Goal: Task Accomplishment & Management: Manage account settings

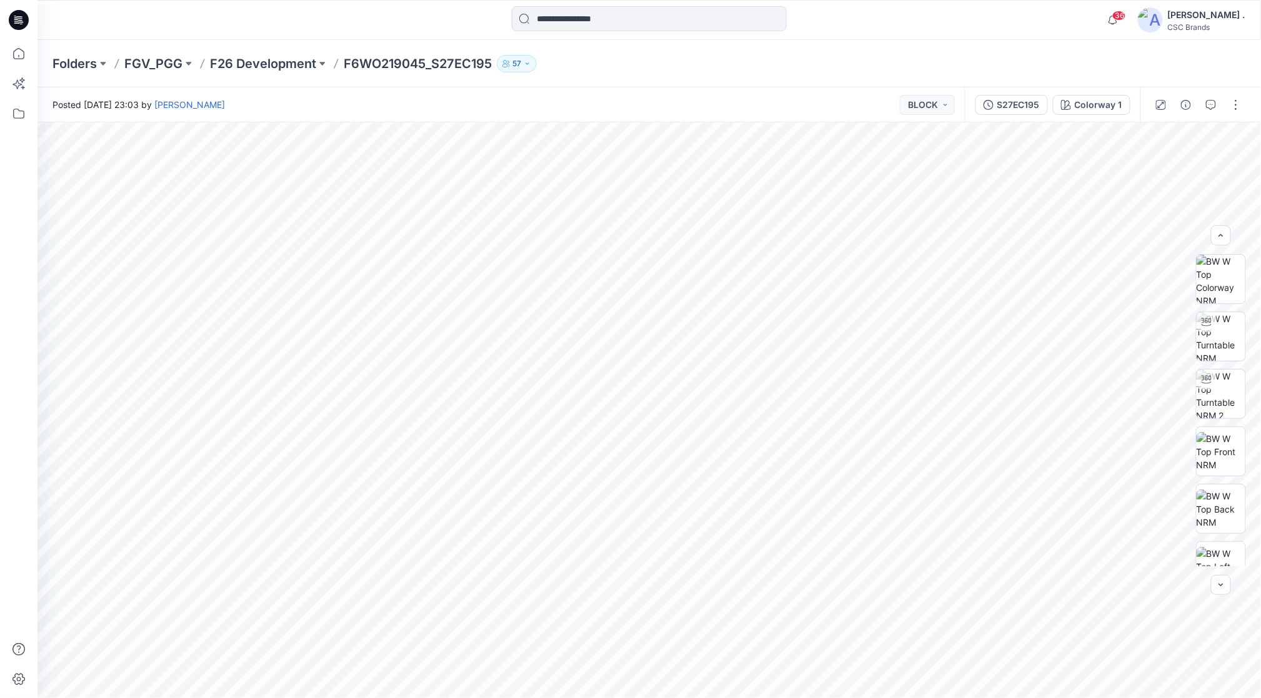
scroll to position [91, 0]
click at [1224, 583] on icon "button" at bounding box center [1221, 585] width 10 height 10
click at [1224, 583] on div at bounding box center [1221, 585] width 20 height 20
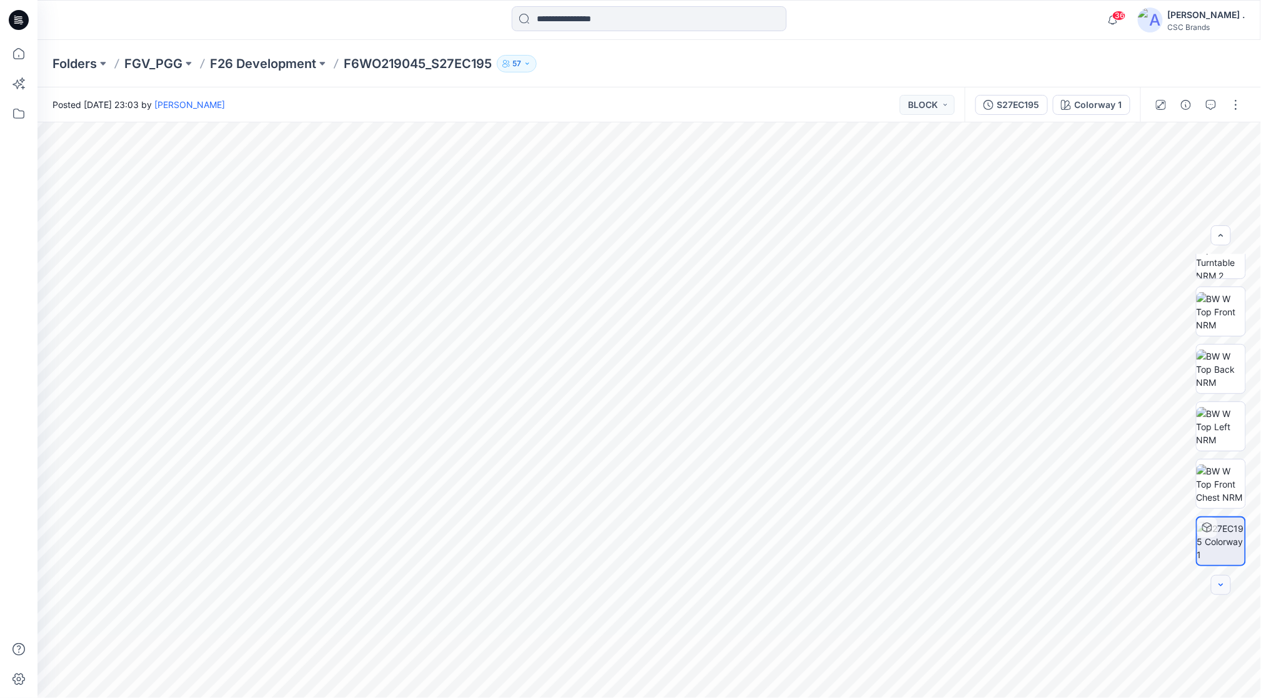
click at [1224, 583] on div at bounding box center [1221, 585] width 20 height 20
click at [1218, 265] on img at bounding box center [1220, 279] width 49 height 49
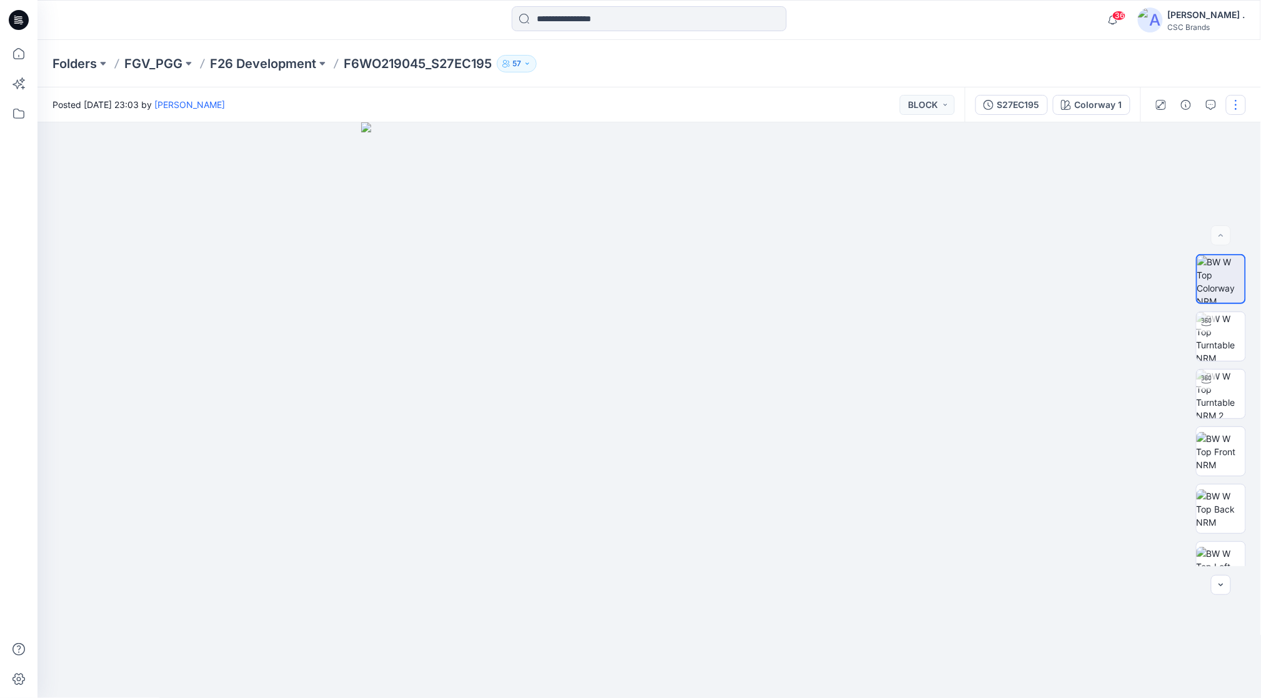
click at [1234, 108] on button "button" at bounding box center [1236, 105] width 20 height 20
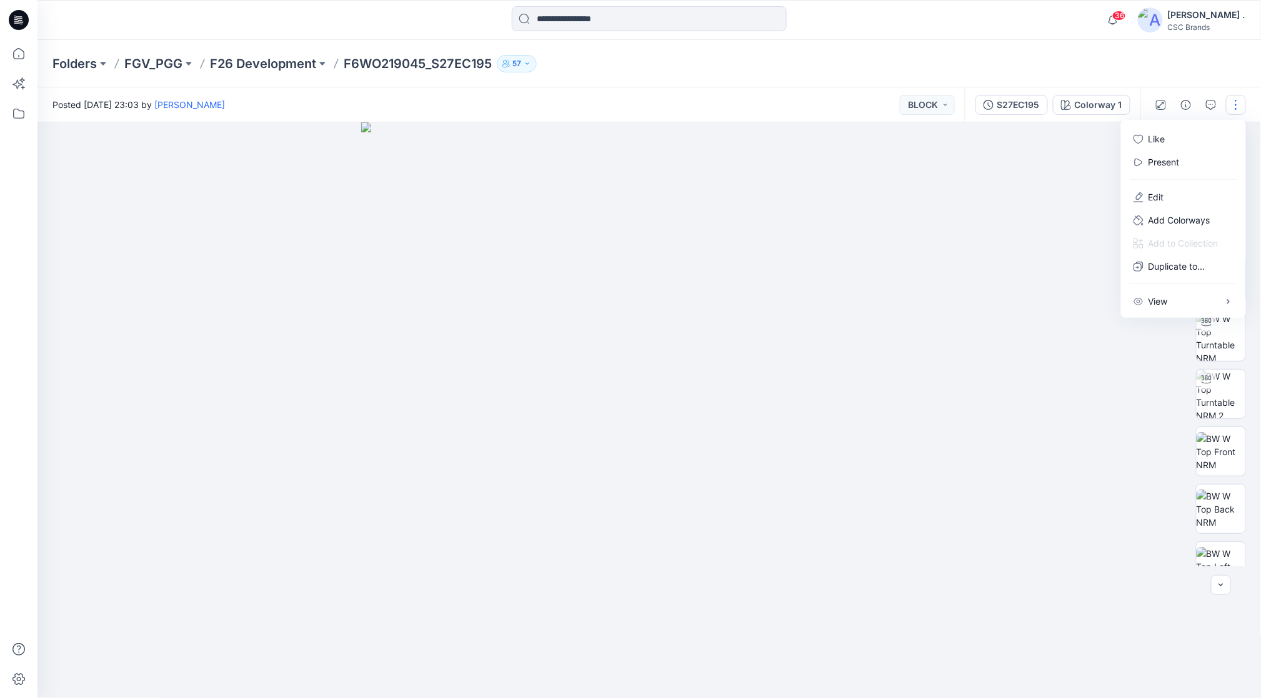
drag, startPoint x: 1038, startPoint y: 208, endPoint x: 1083, endPoint y: 165, distance: 62.3
click at [1037, 209] on div at bounding box center [649, 410] width 1224 height 577
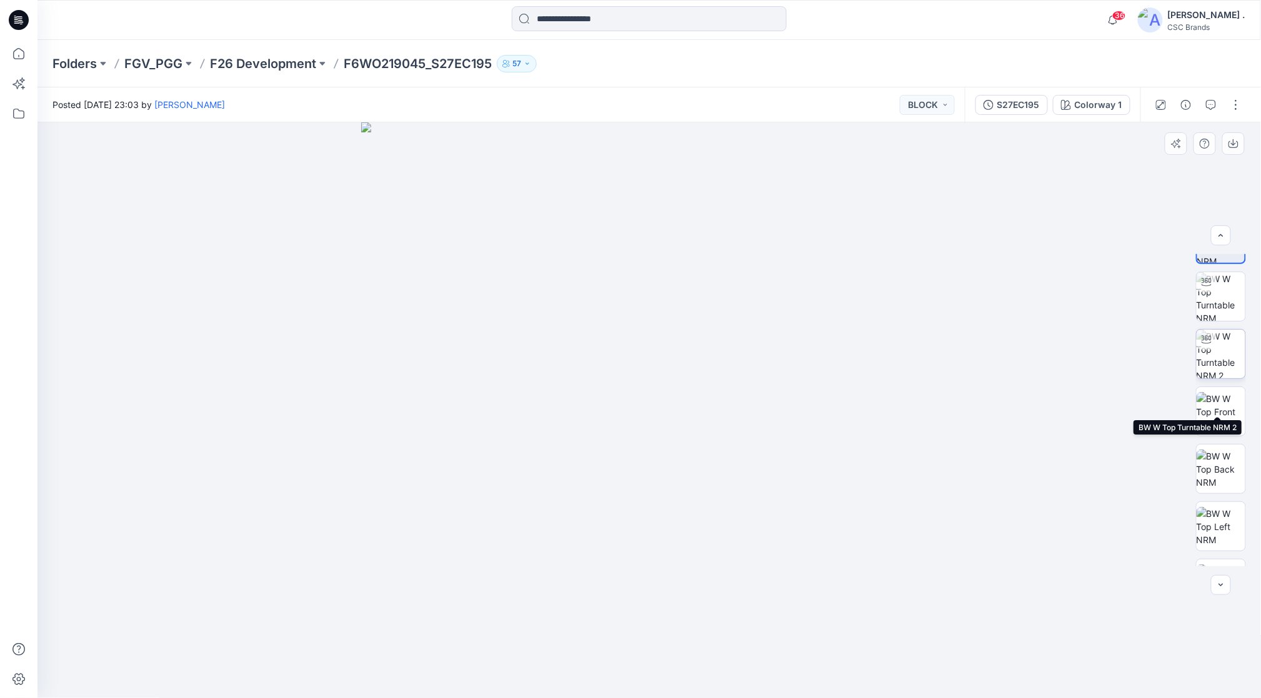
scroll to position [140, 0]
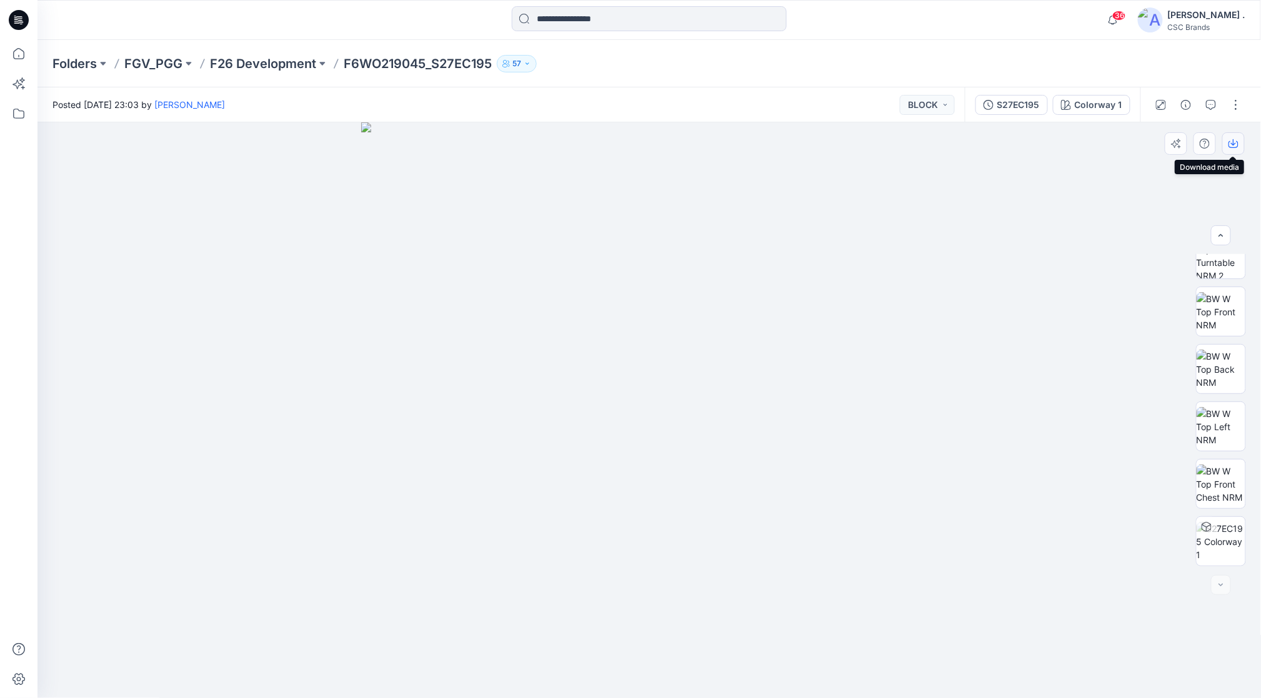
click at [1233, 147] on icon "button" at bounding box center [1233, 144] width 10 height 7
click at [1233, 105] on button "button" at bounding box center [1236, 105] width 20 height 20
click at [1172, 191] on button "Edit" at bounding box center [1183, 197] width 115 height 23
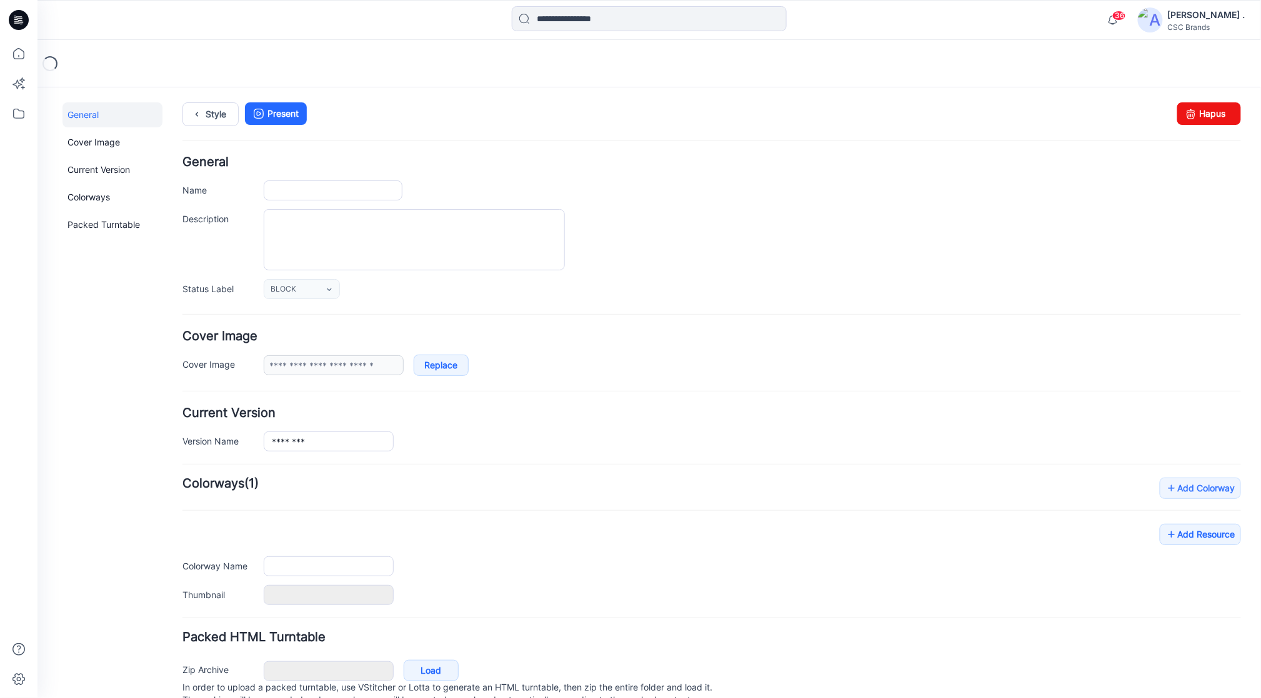
type input "**********"
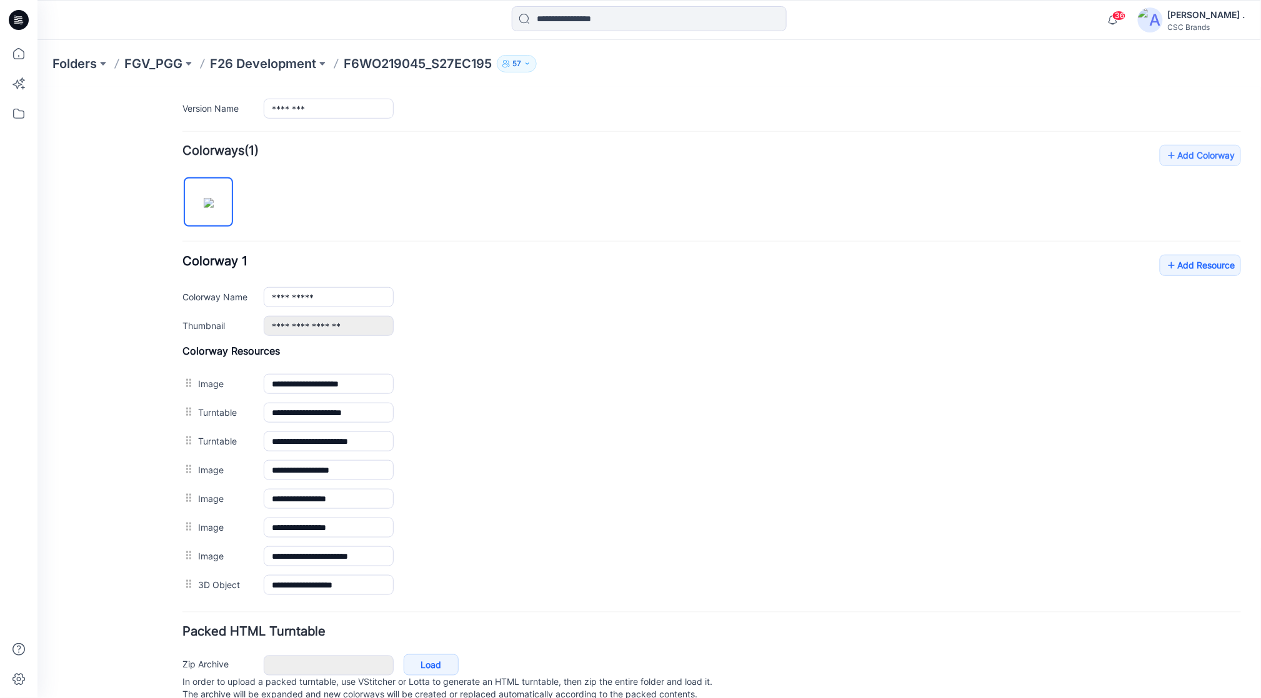
scroll to position [385, 0]
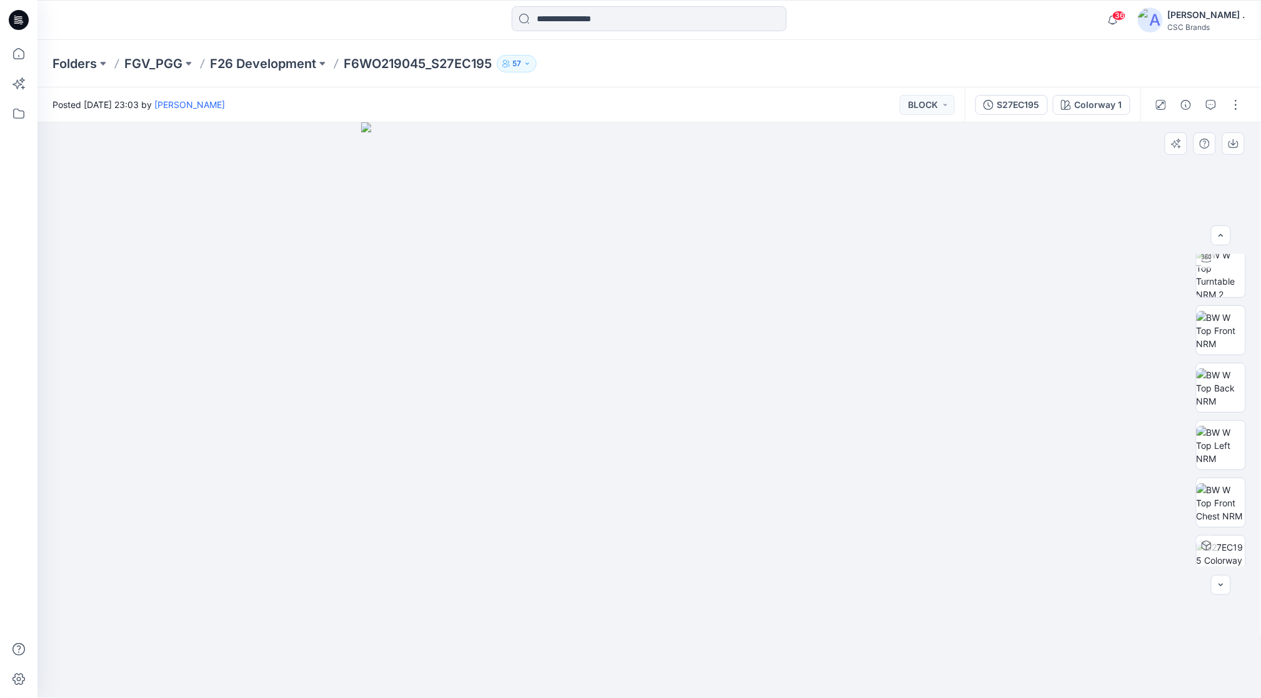
scroll to position [140, 0]
click at [1233, 114] on button "button" at bounding box center [1236, 105] width 20 height 20
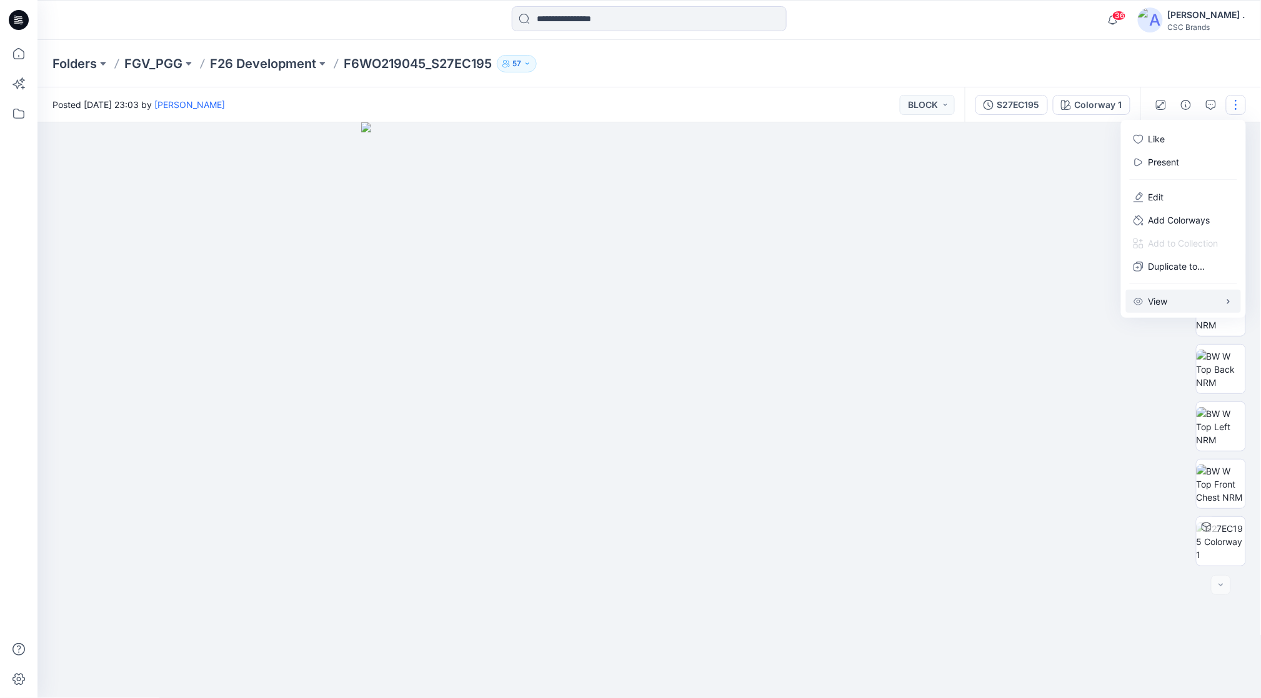
click at [1189, 305] on button "View" at bounding box center [1183, 301] width 115 height 23
click at [1071, 429] on div at bounding box center [649, 410] width 1224 height 577
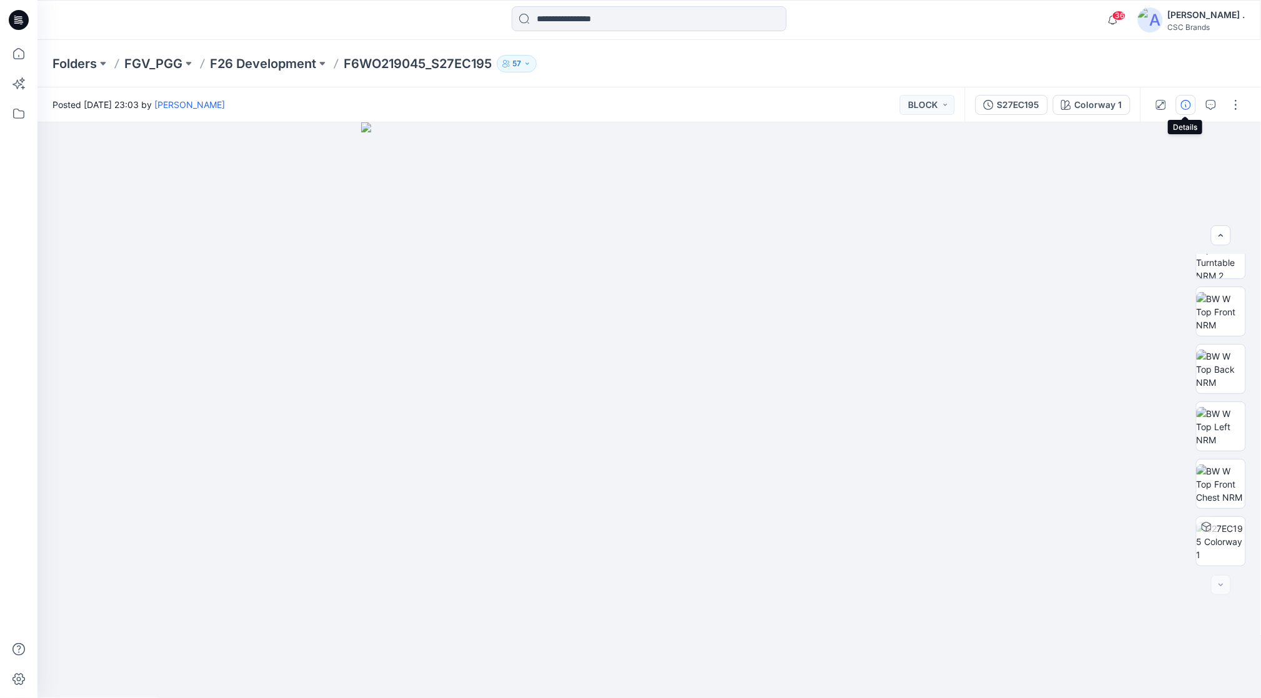
click at [1188, 102] on icon "button" at bounding box center [1186, 105] width 10 height 10
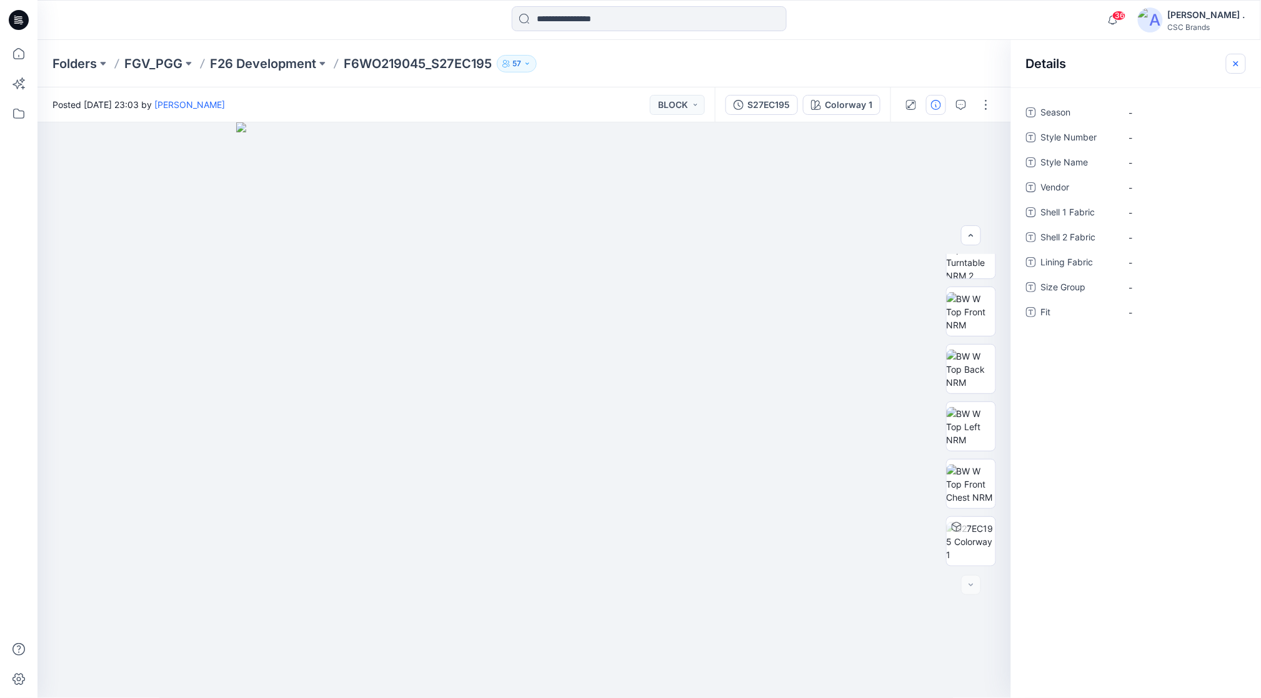
click at [1243, 62] on button "button" at bounding box center [1236, 64] width 20 height 20
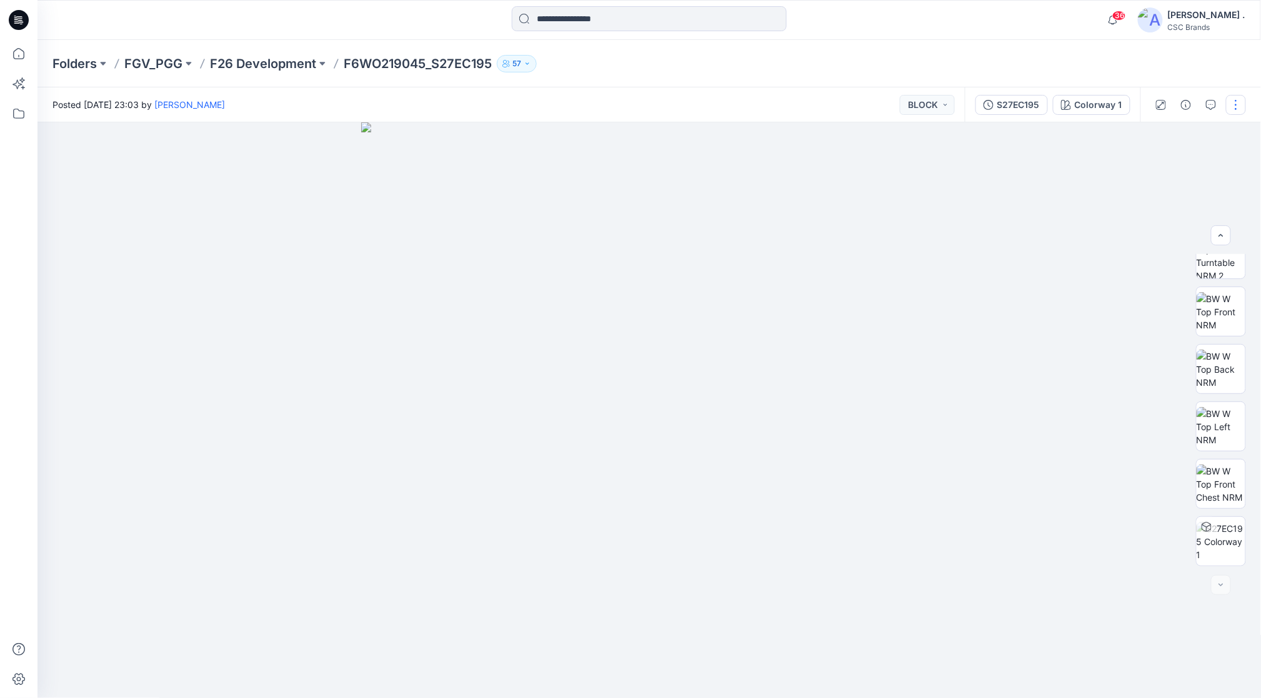
click at [1233, 99] on button "button" at bounding box center [1236, 105] width 20 height 20
click at [1016, 231] on div at bounding box center [649, 410] width 1224 height 577
click at [945, 108] on button "BLOCK" at bounding box center [927, 105] width 55 height 20
click at [948, 397] on div at bounding box center [649, 410] width 1224 height 577
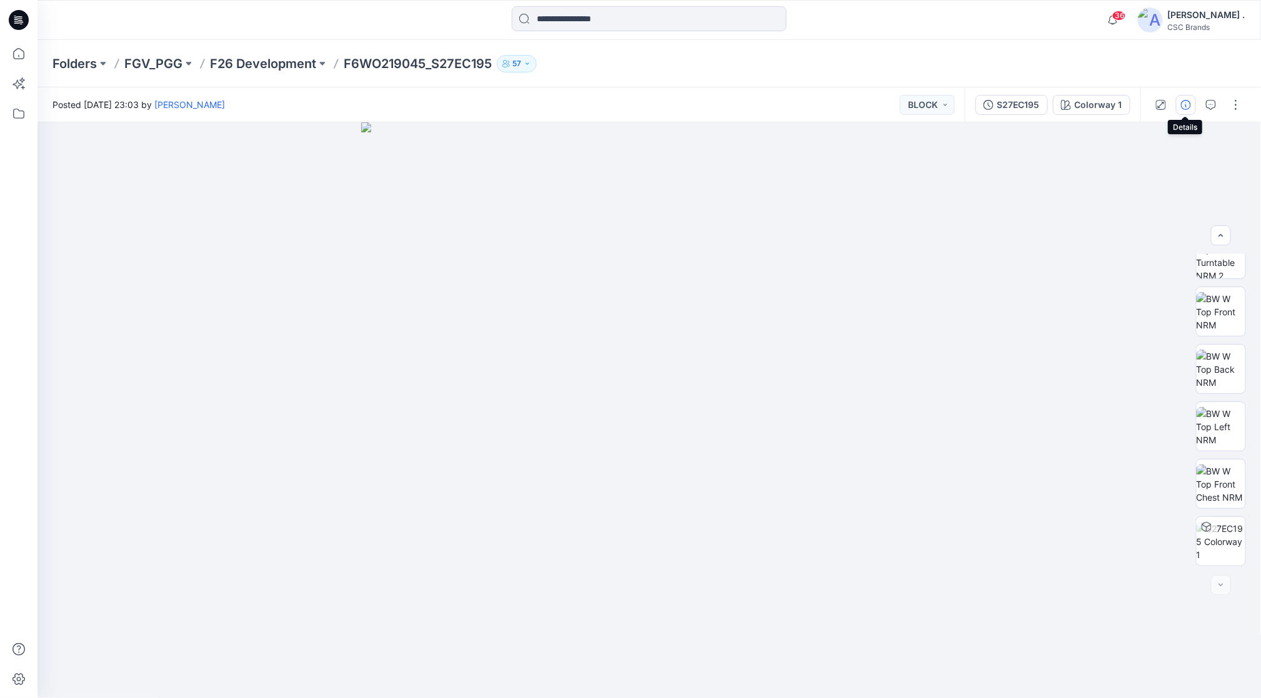
click at [1188, 109] on icon "button" at bounding box center [1186, 105] width 10 height 10
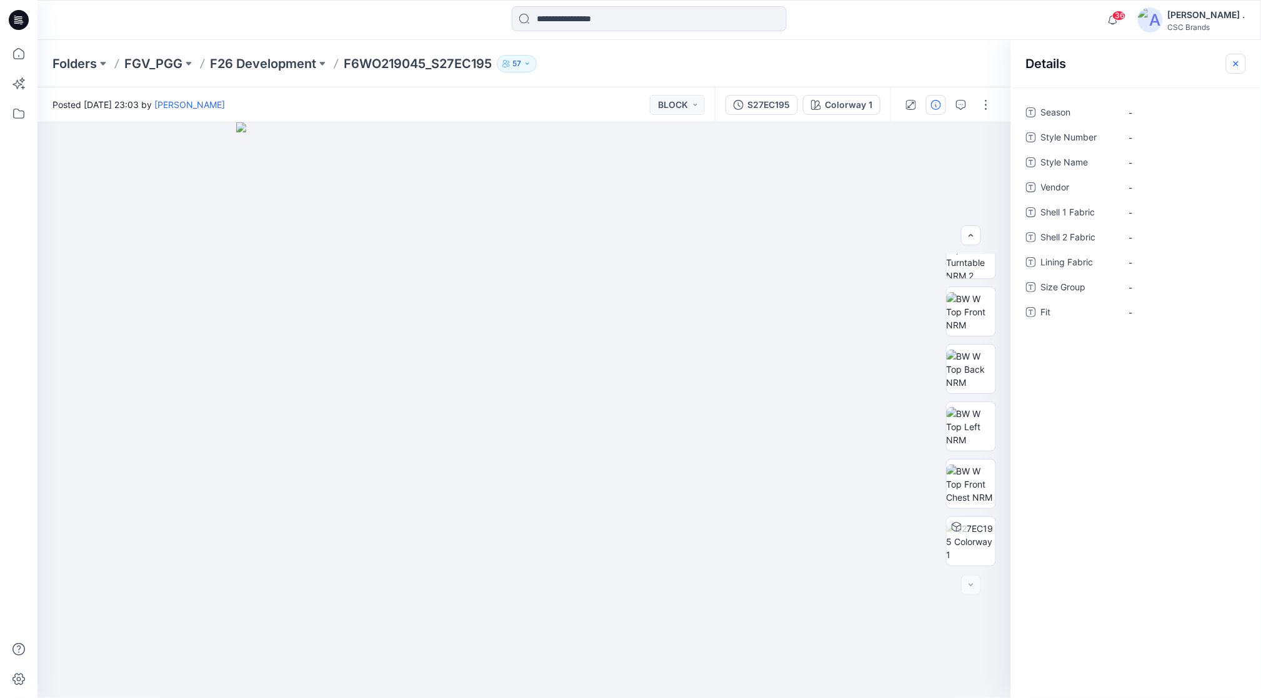
click at [1232, 64] on icon "button" at bounding box center [1236, 64] width 10 height 10
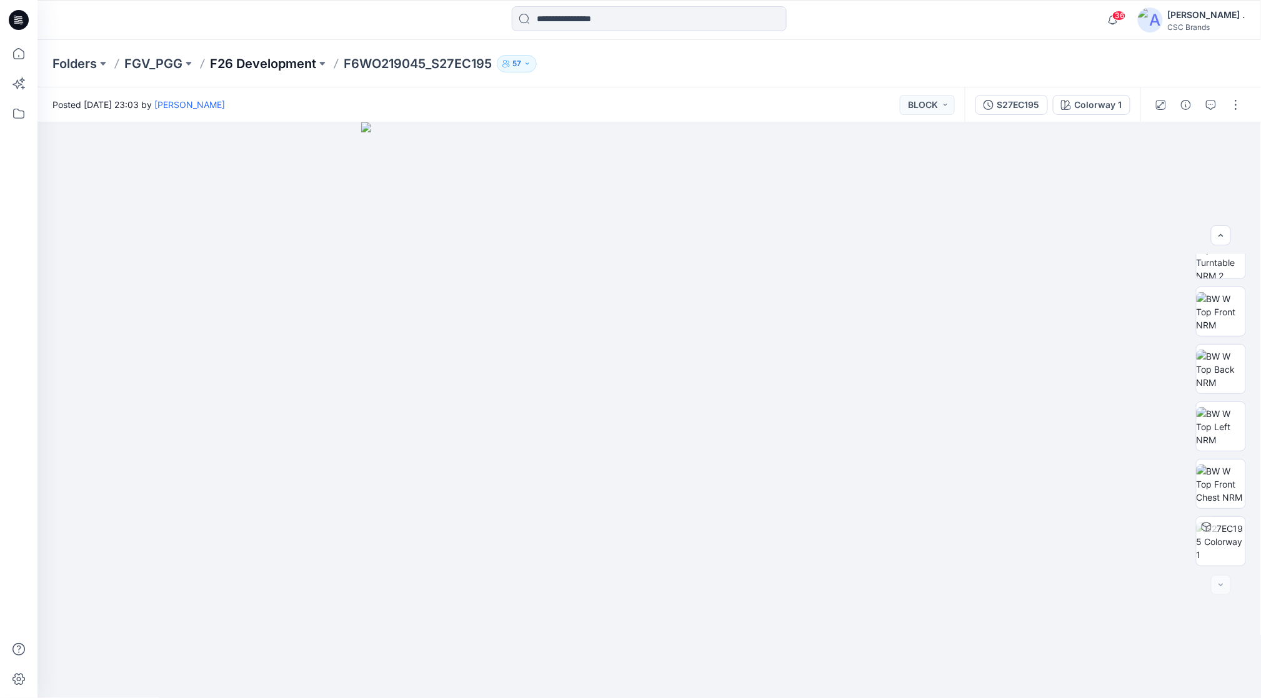
click at [275, 69] on p "F26 Development" at bounding box center [263, 63] width 106 height 17
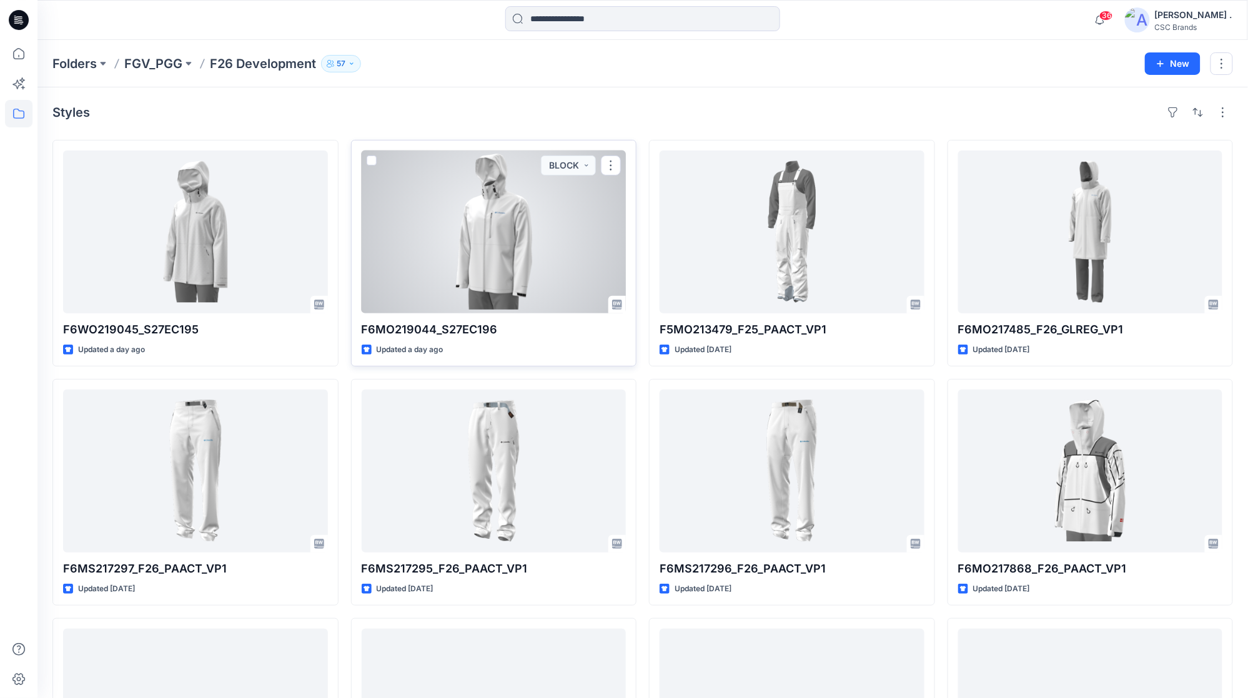
click at [515, 242] on div at bounding box center [494, 232] width 265 height 163
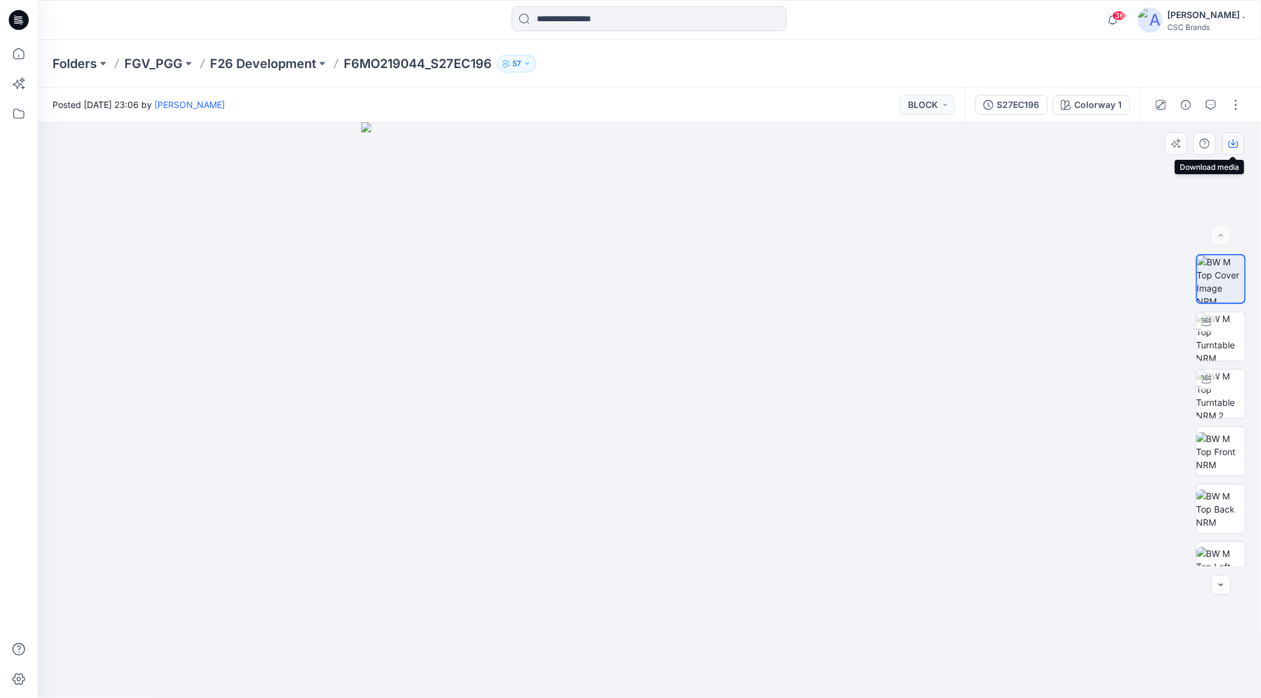
click at [1233, 147] on icon "button" at bounding box center [1233, 144] width 10 height 7
click at [1237, 101] on button "button" at bounding box center [1236, 105] width 20 height 20
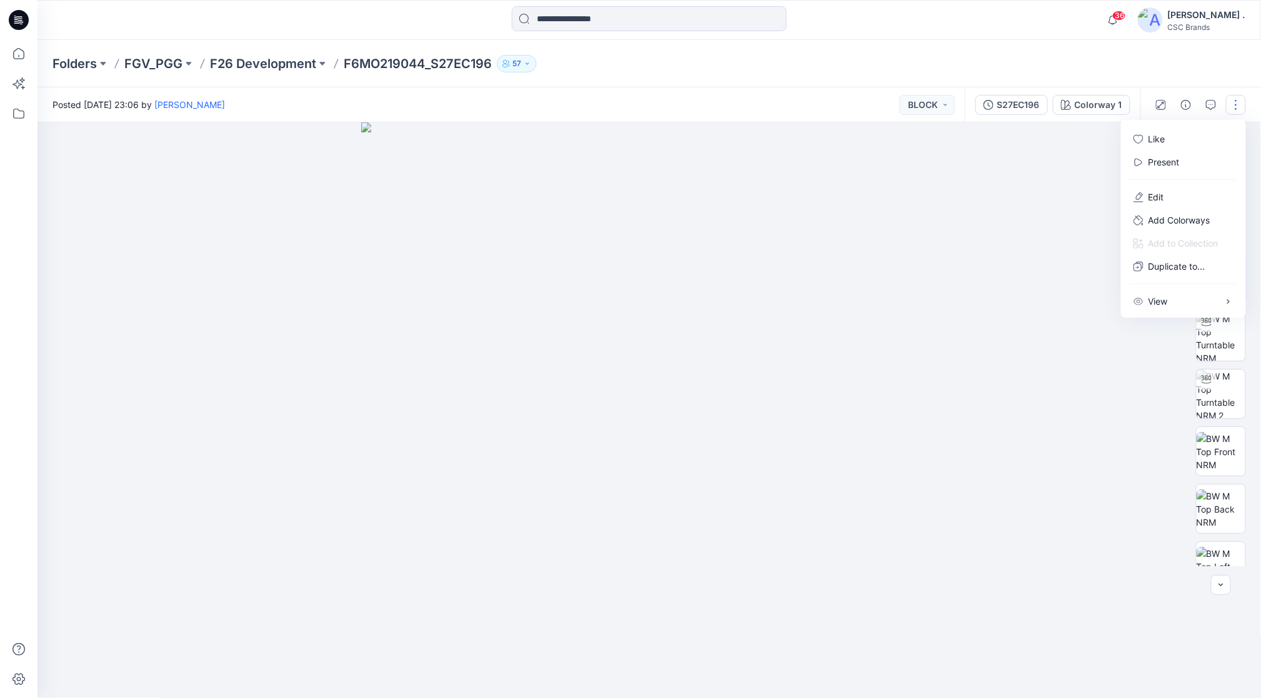
click at [1053, 207] on div at bounding box center [649, 410] width 1224 height 577
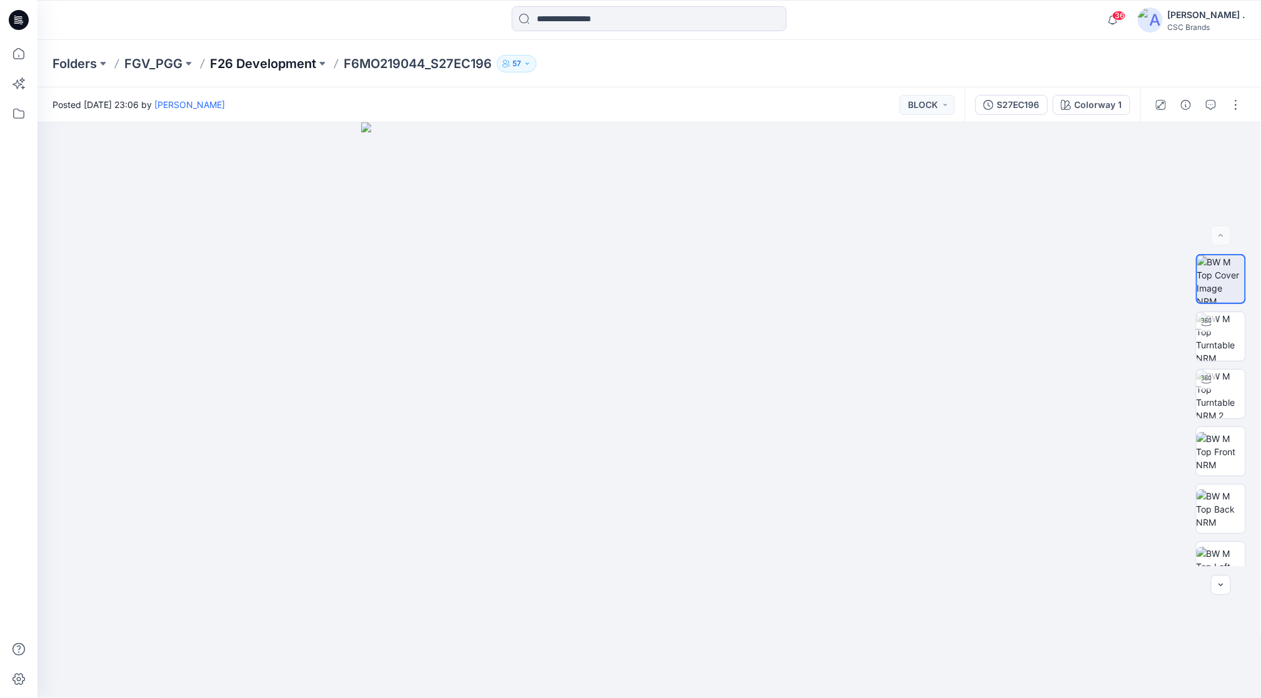
click at [244, 64] on p "F26 Development" at bounding box center [263, 63] width 106 height 17
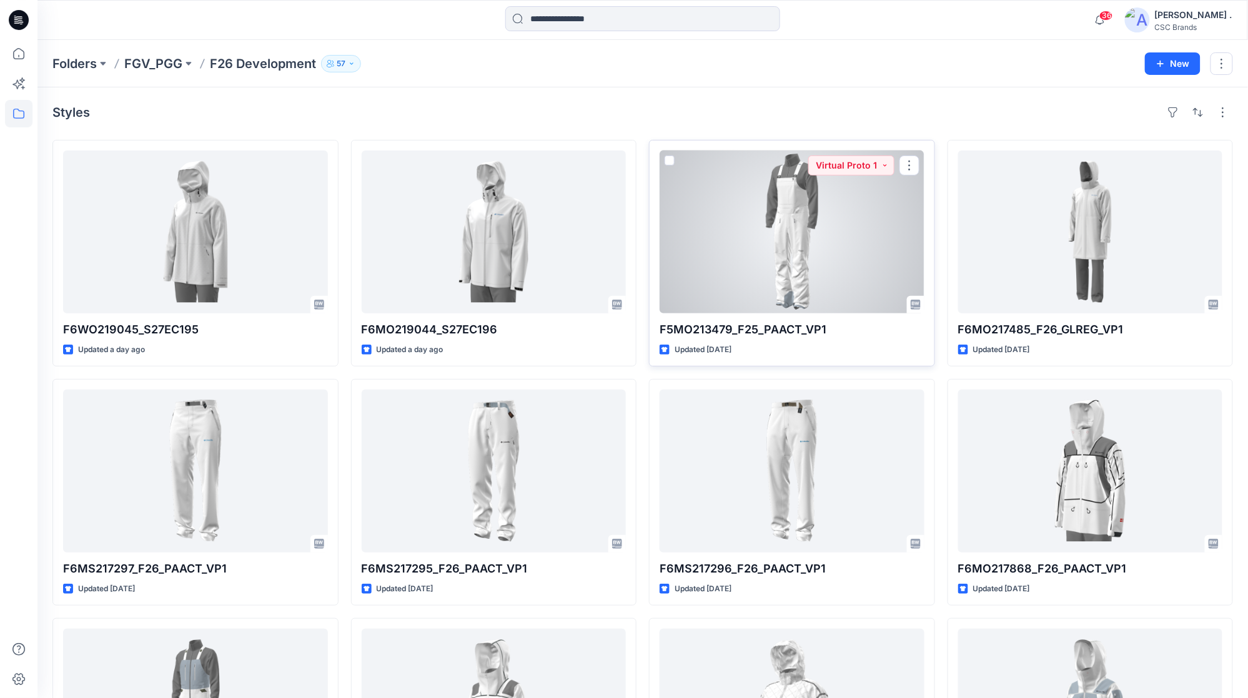
click at [790, 236] on div at bounding box center [792, 232] width 265 height 163
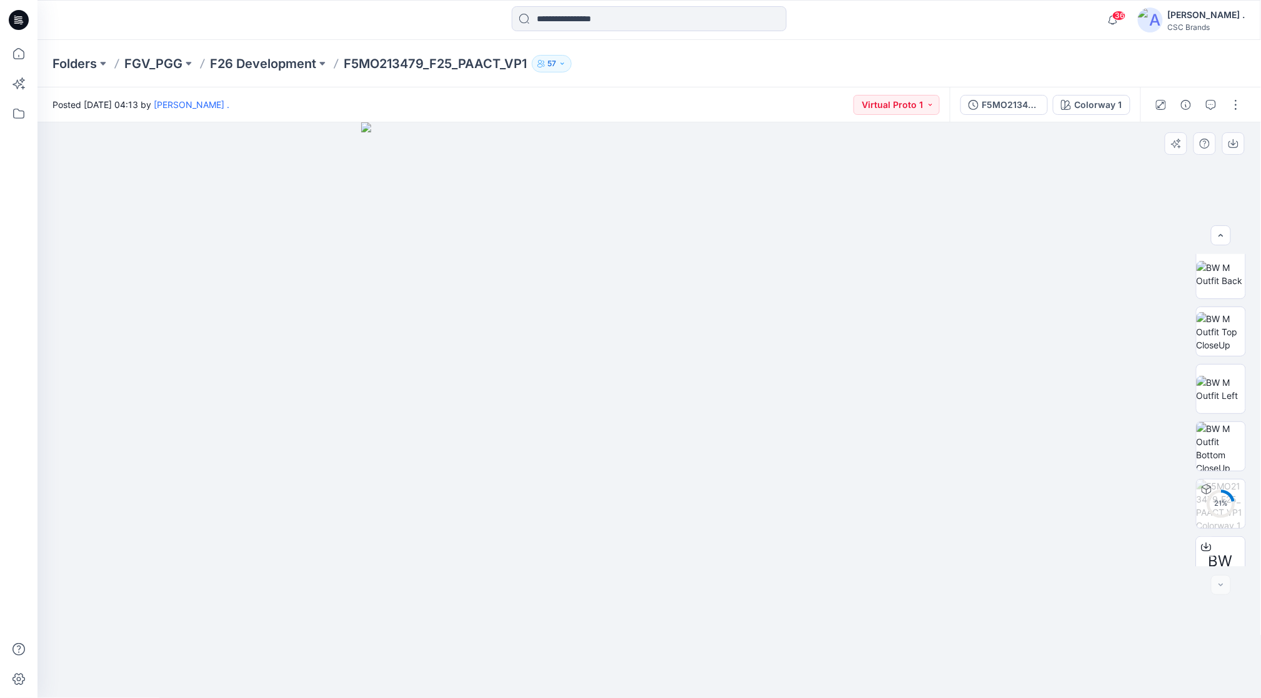
scroll to position [197, 0]
click at [246, 66] on p "F26 Development" at bounding box center [263, 63] width 106 height 17
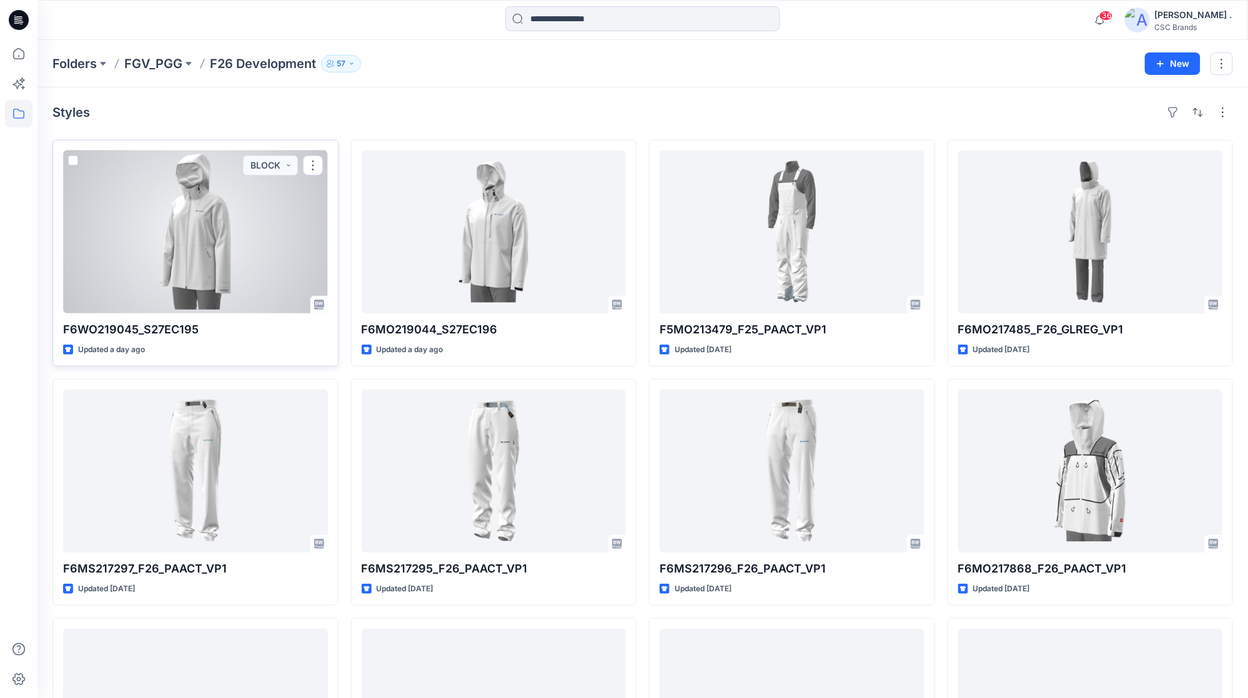
click at [237, 226] on div at bounding box center [195, 232] width 265 height 163
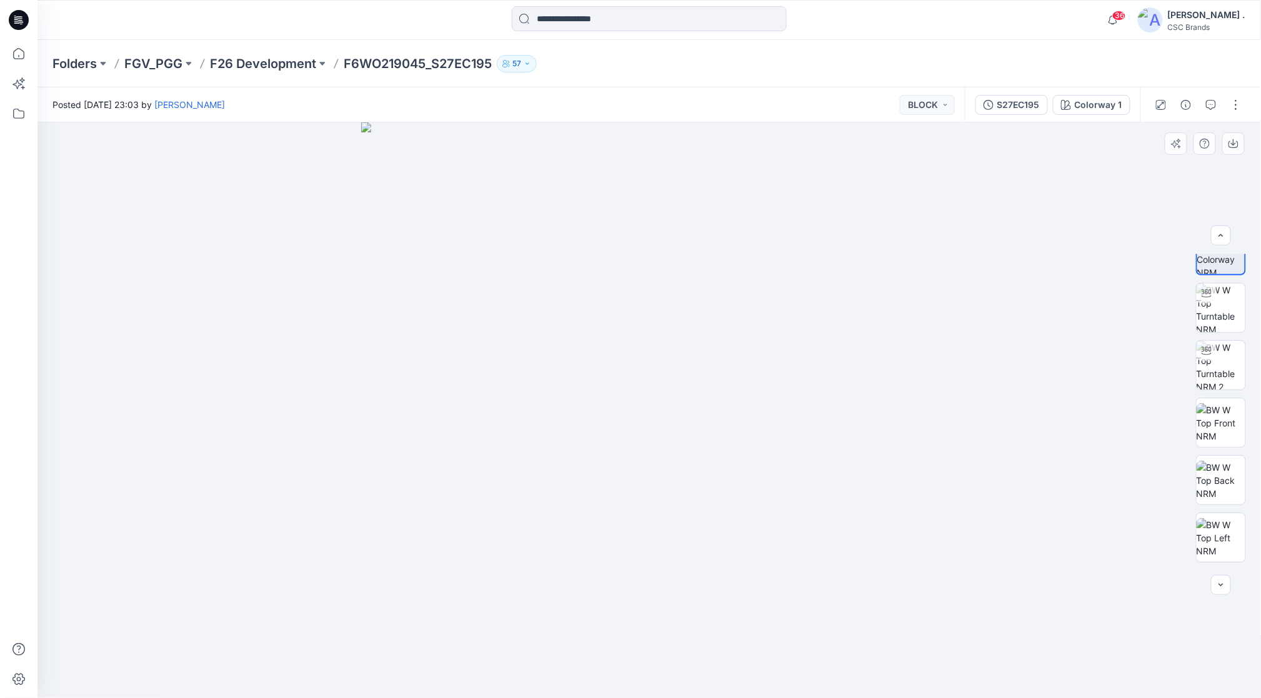
scroll to position [140, 0]
click at [1221, 527] on img at bounding box center [1220, 541] width 49 height 39
click at [1222, 591] on div at bounding box center [1221, 585] width 20 height 20
click at [1210, 280] on img at bounding box center [1220, 279] width 49 height 49
